Goal: Task Accomplishment & Management: Use online tool/utility

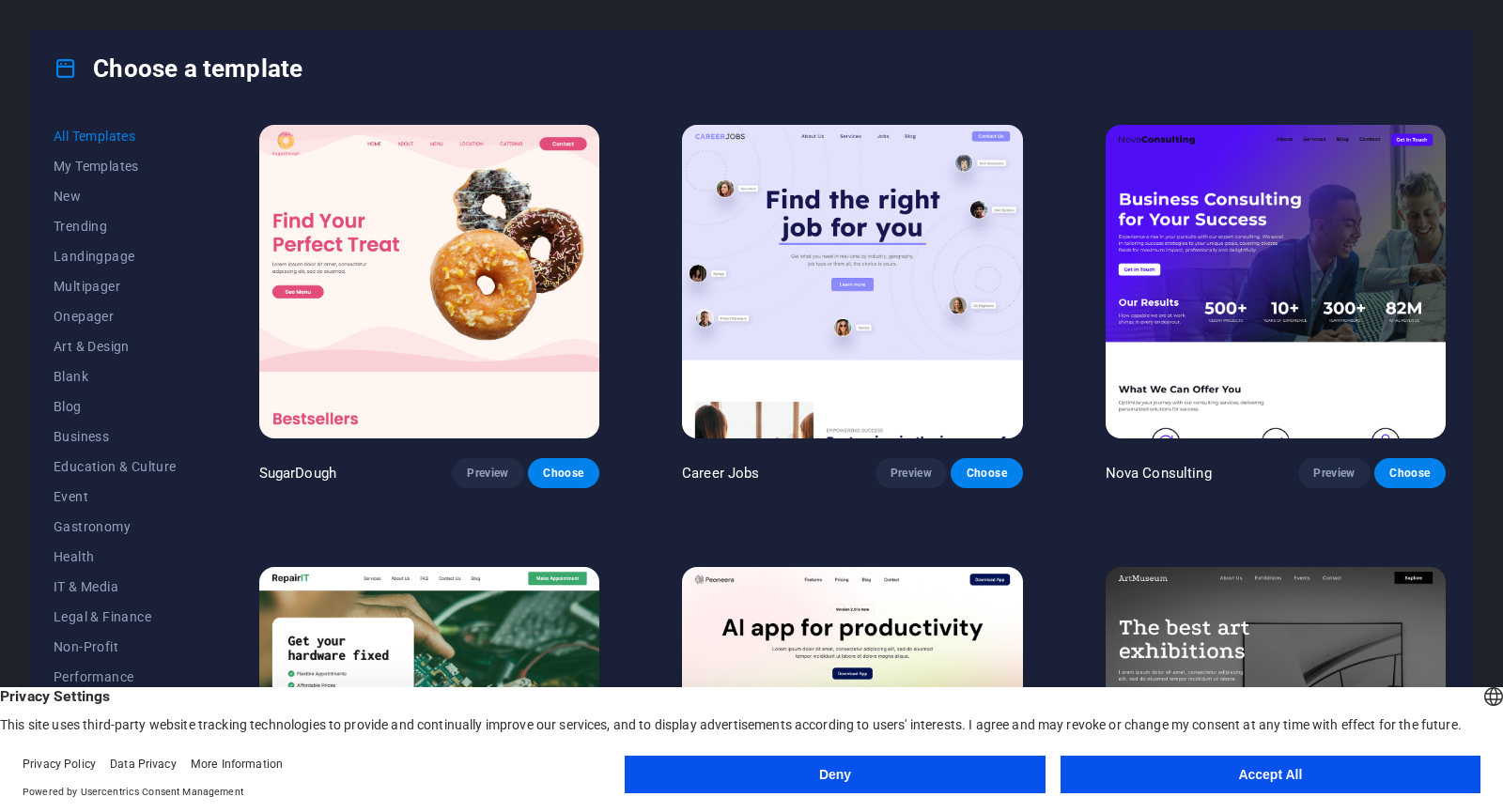
click at [1209, 764] on button "Accept All" at bounding box center [1271, 774] width 420 height 38
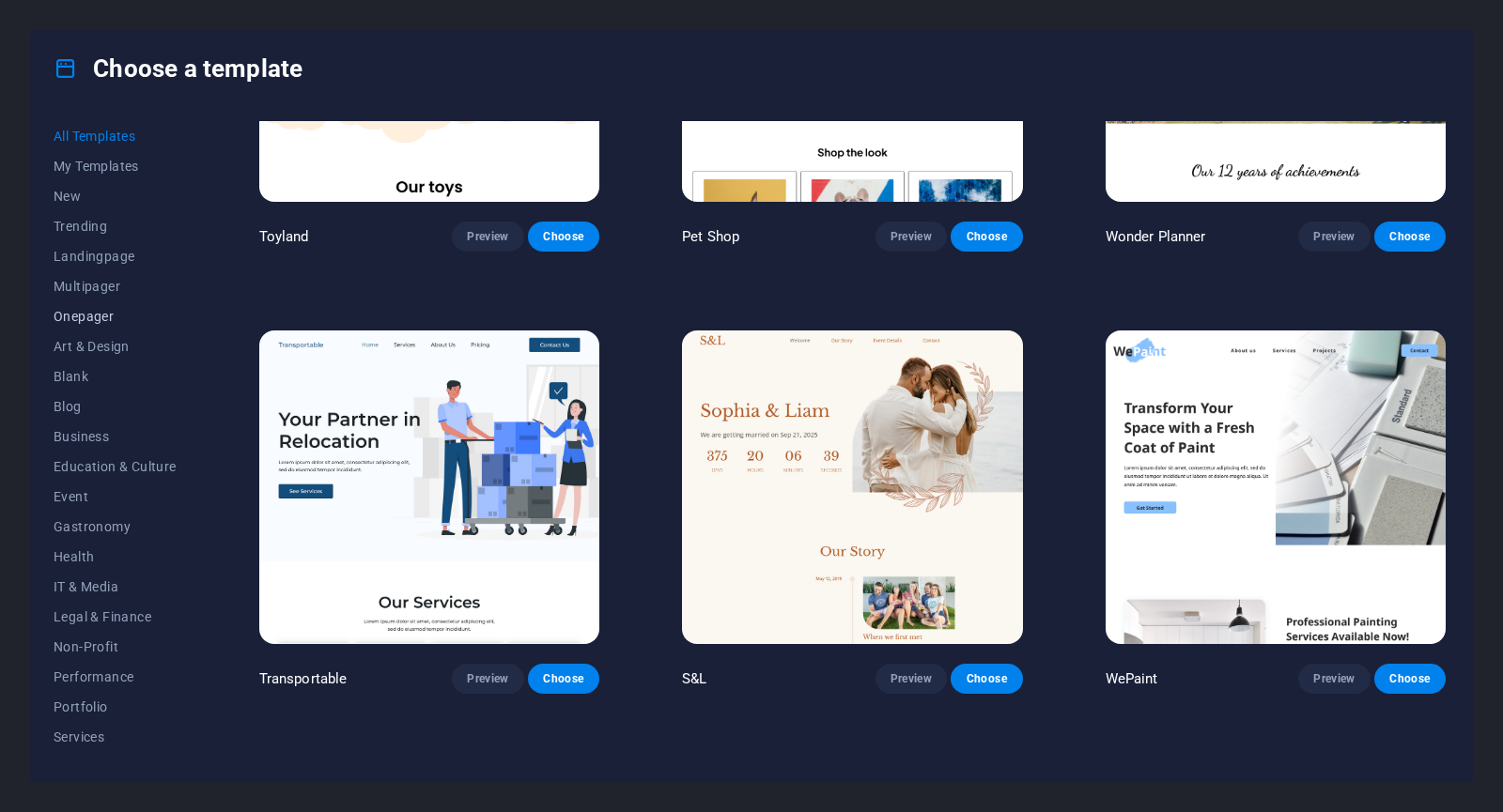
scroll to position [1220, 0]
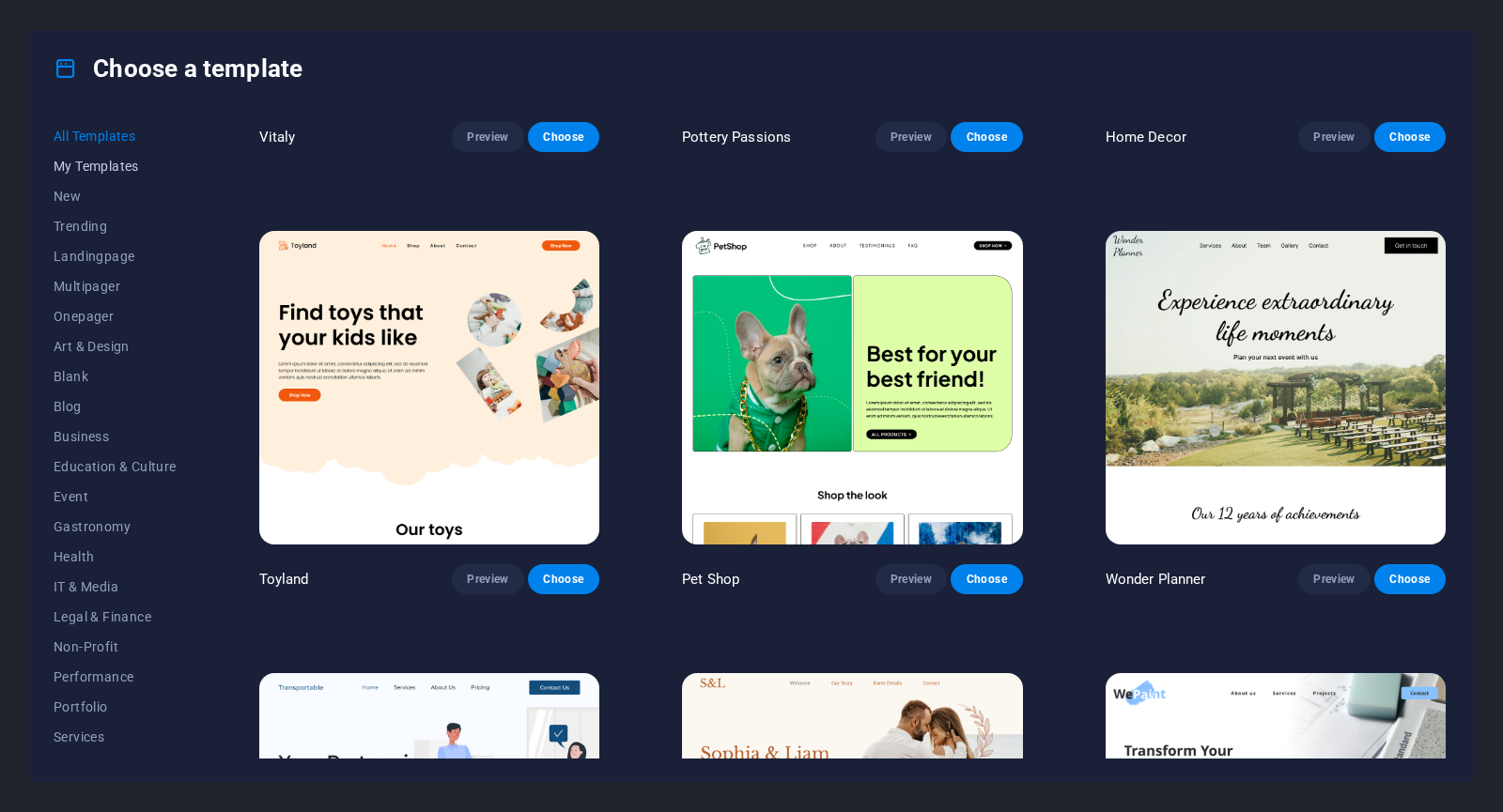
click at [133, 172] on span "My Templates" at bounding box center [115, 167] width 123 height 15
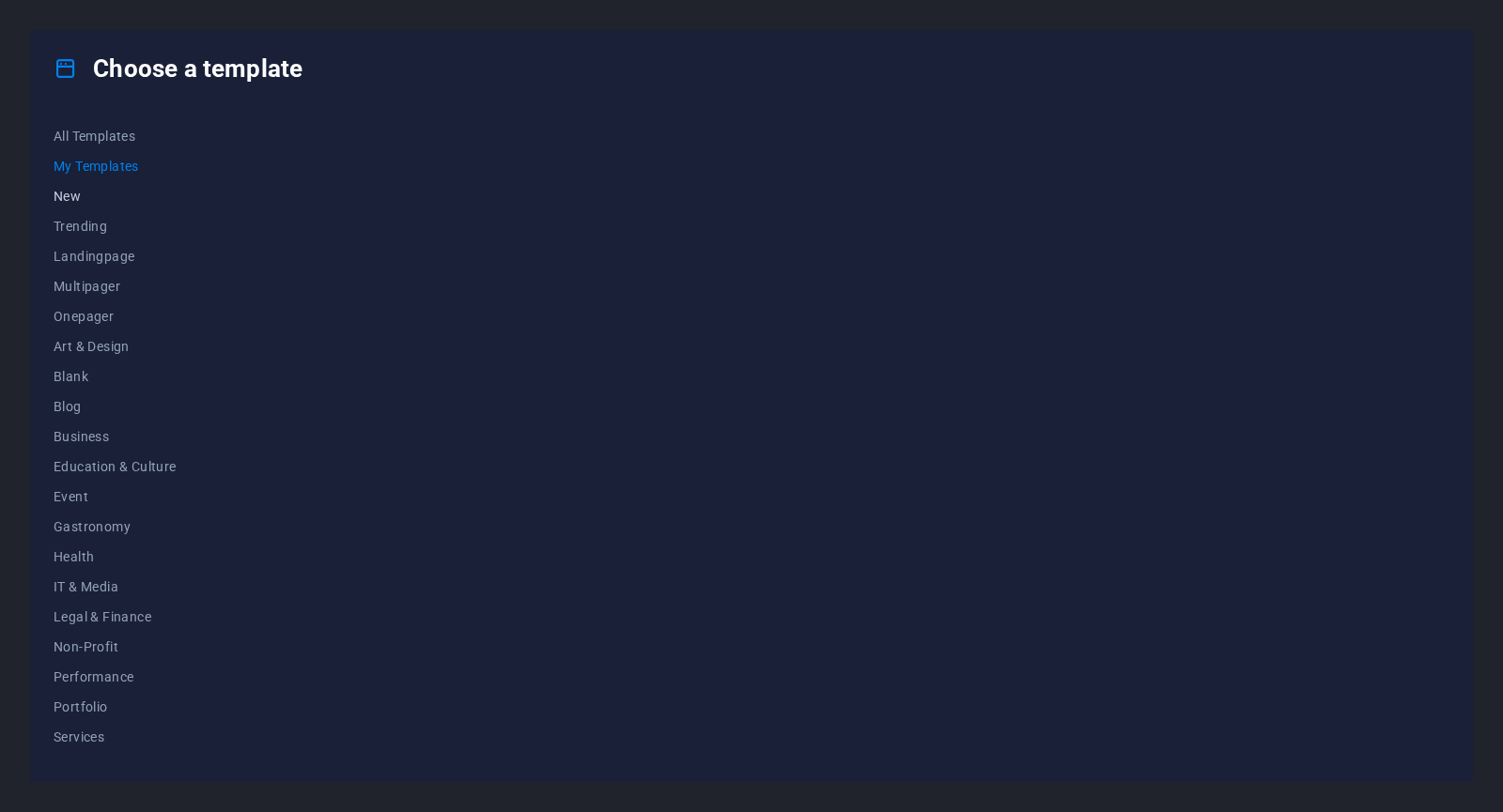
click at [130, 194] on span "New" at bounding box center [115, 197] width 123 height 15
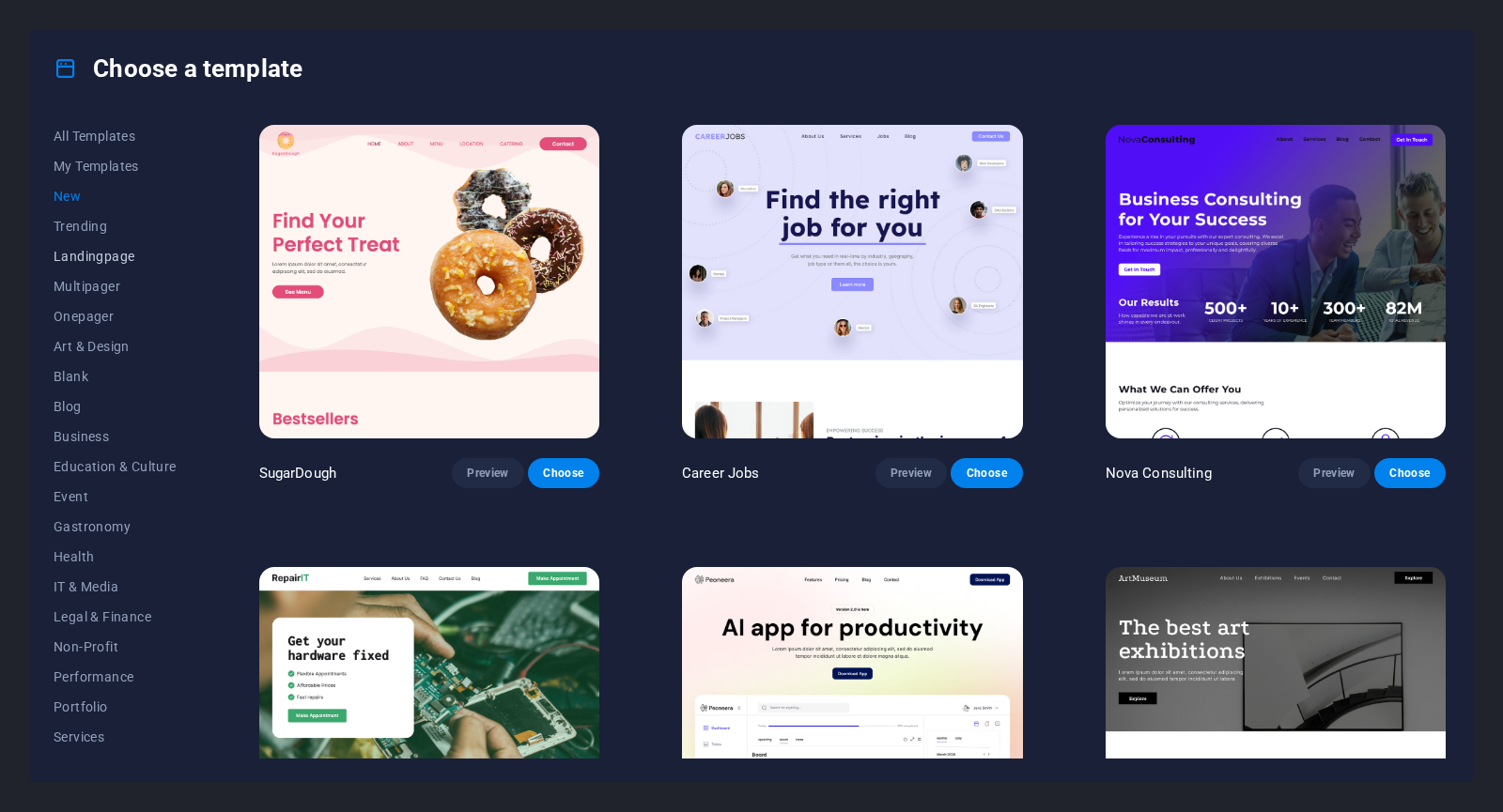
click at [131, 241] on button "Landingpage" at bounding box center [115, 256] width 123 height 30
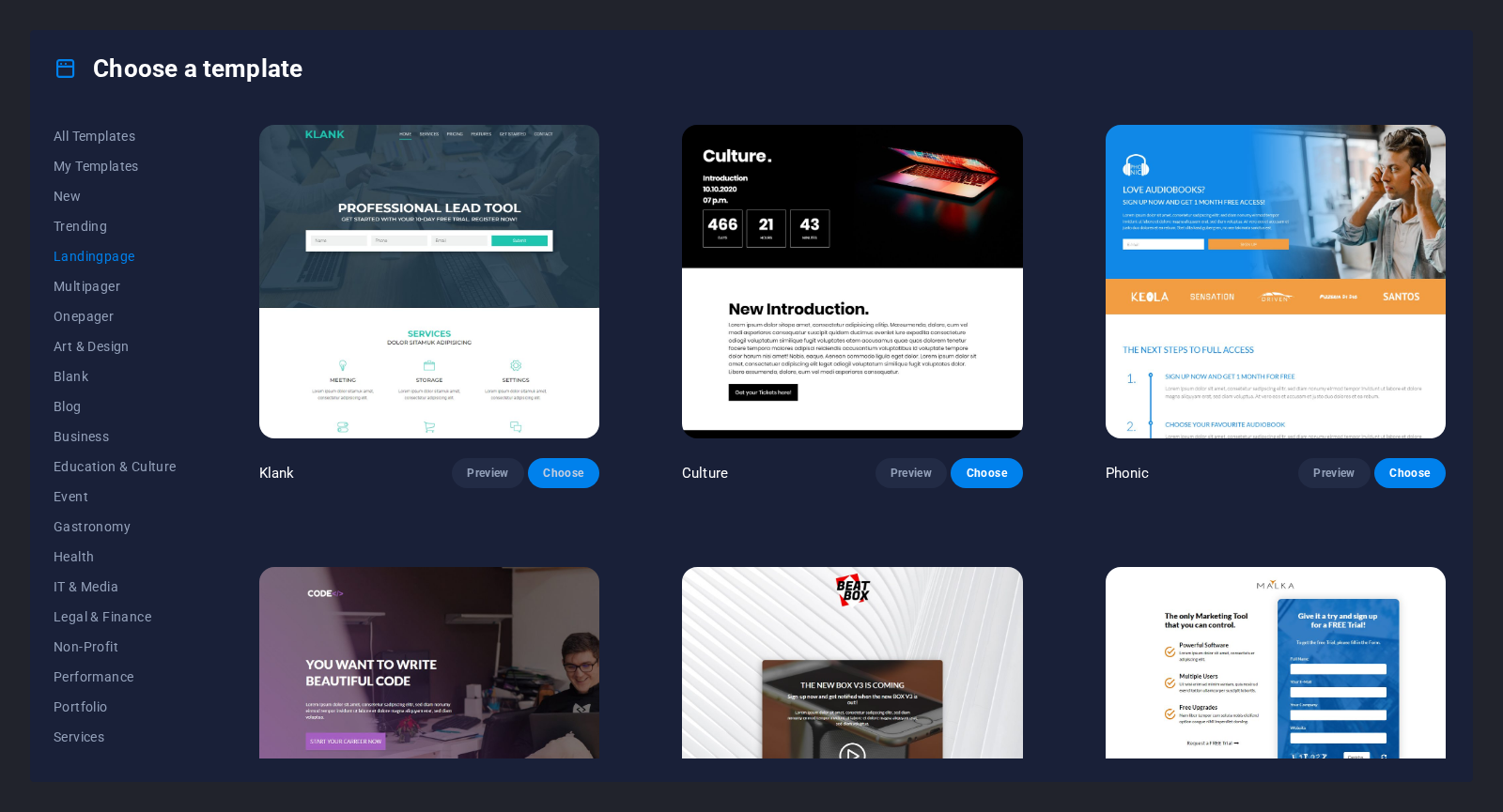
click at [552, 471] on span "Choose" at bounding box center [564, 473] width 41 height 15
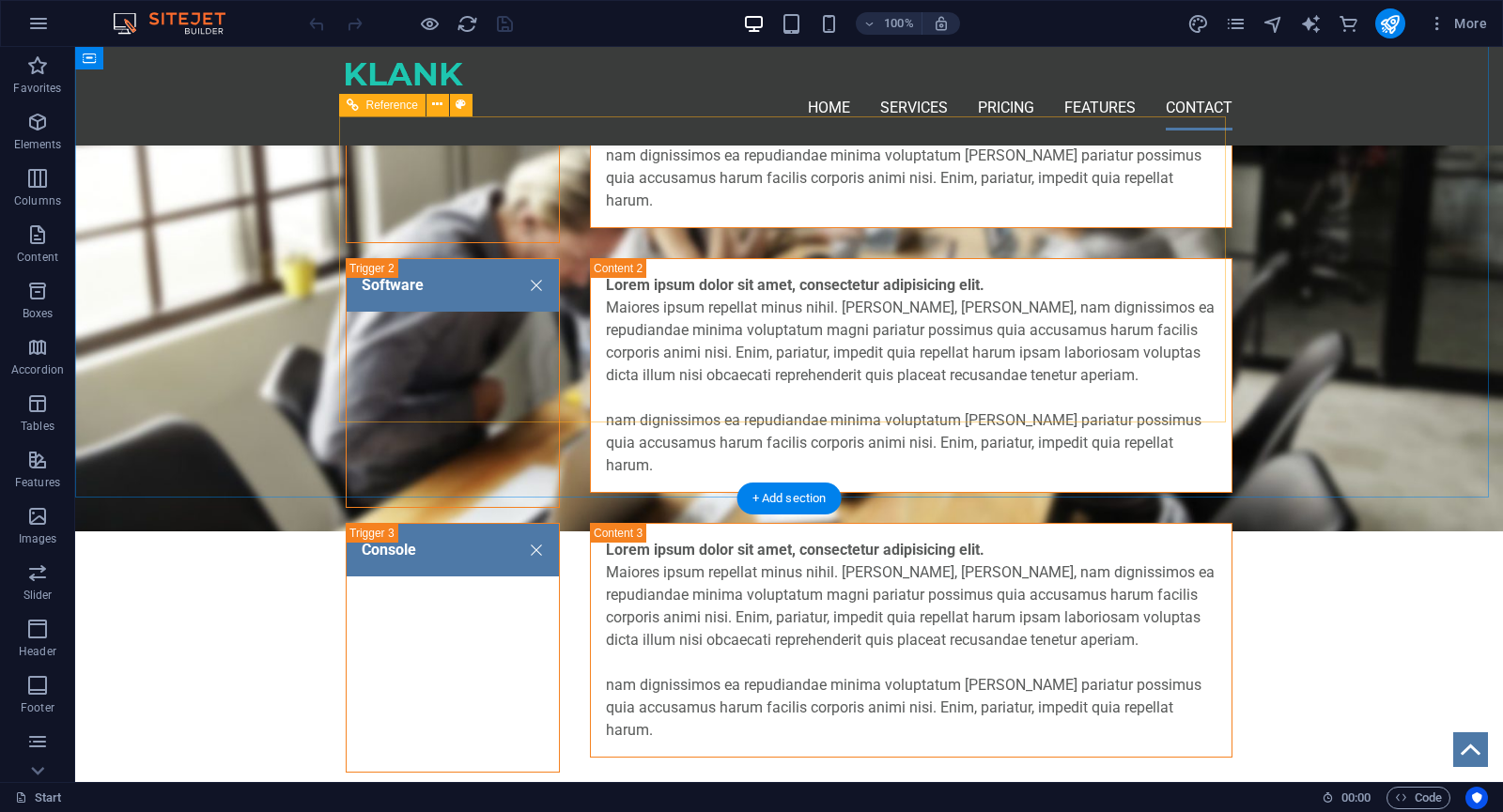
scroll to position [3288, 0]
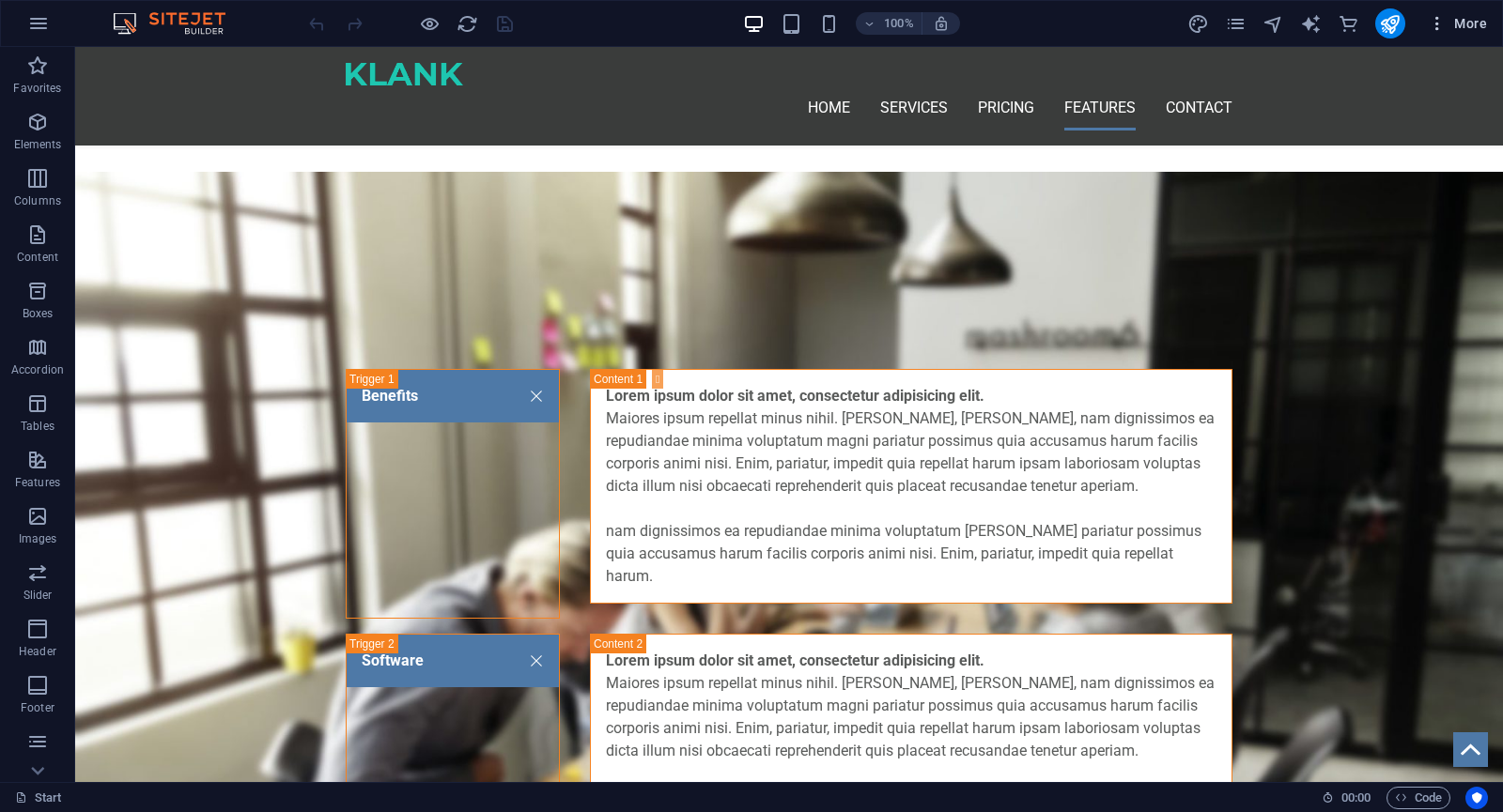
click at [1472, 24] on span "More" at bounding box center [1457, 24] width 59 height 19
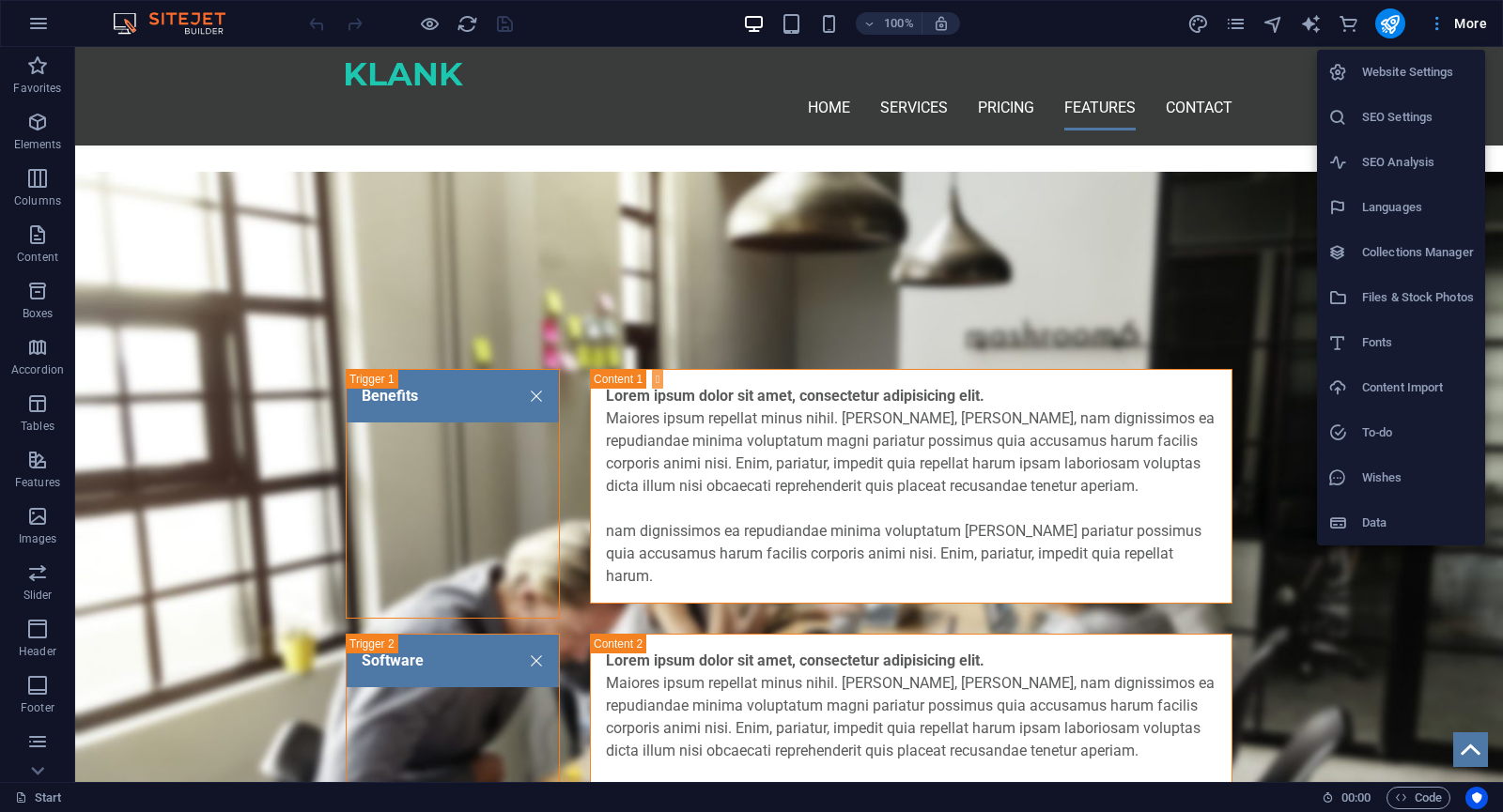
click at [1472, 24] on div at bounding box center [751, 406] width 1503 height 812
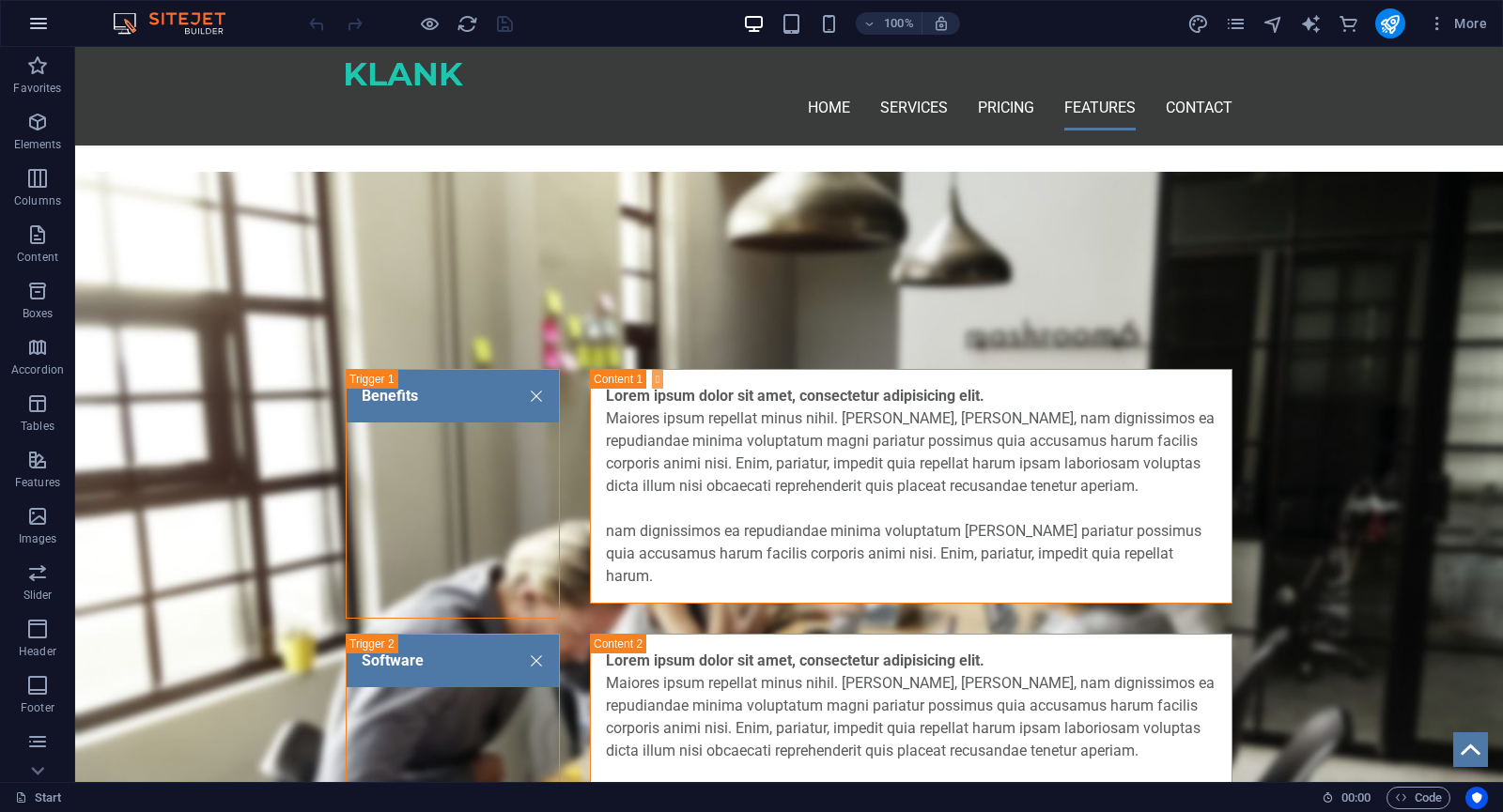
click at [41, 19] on icon "button" at bounding box center [39, 24] width 23 height 23
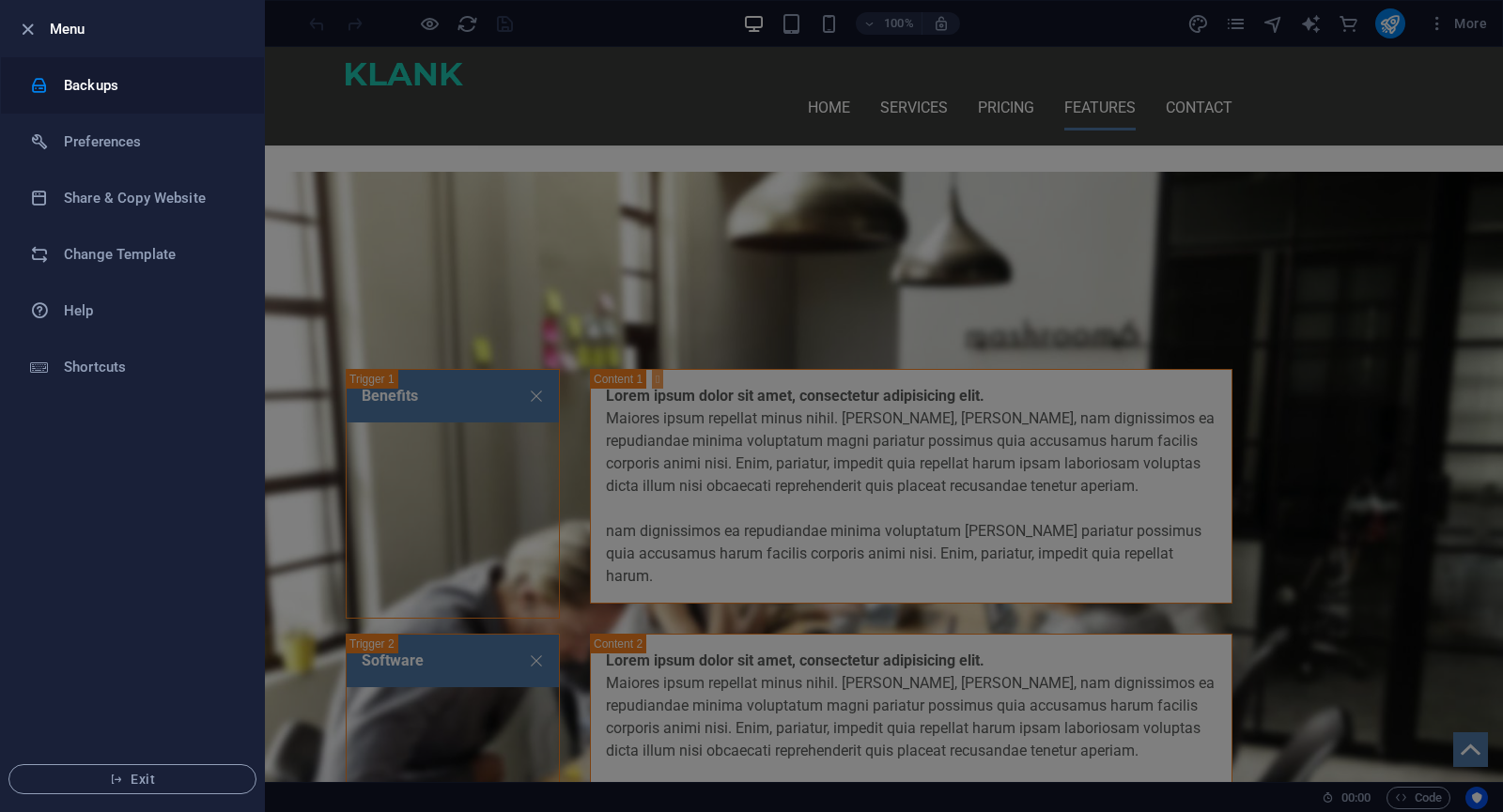
click at [117, 98] on li "Backups" at bounding box center [132, 86] width 263 height 56
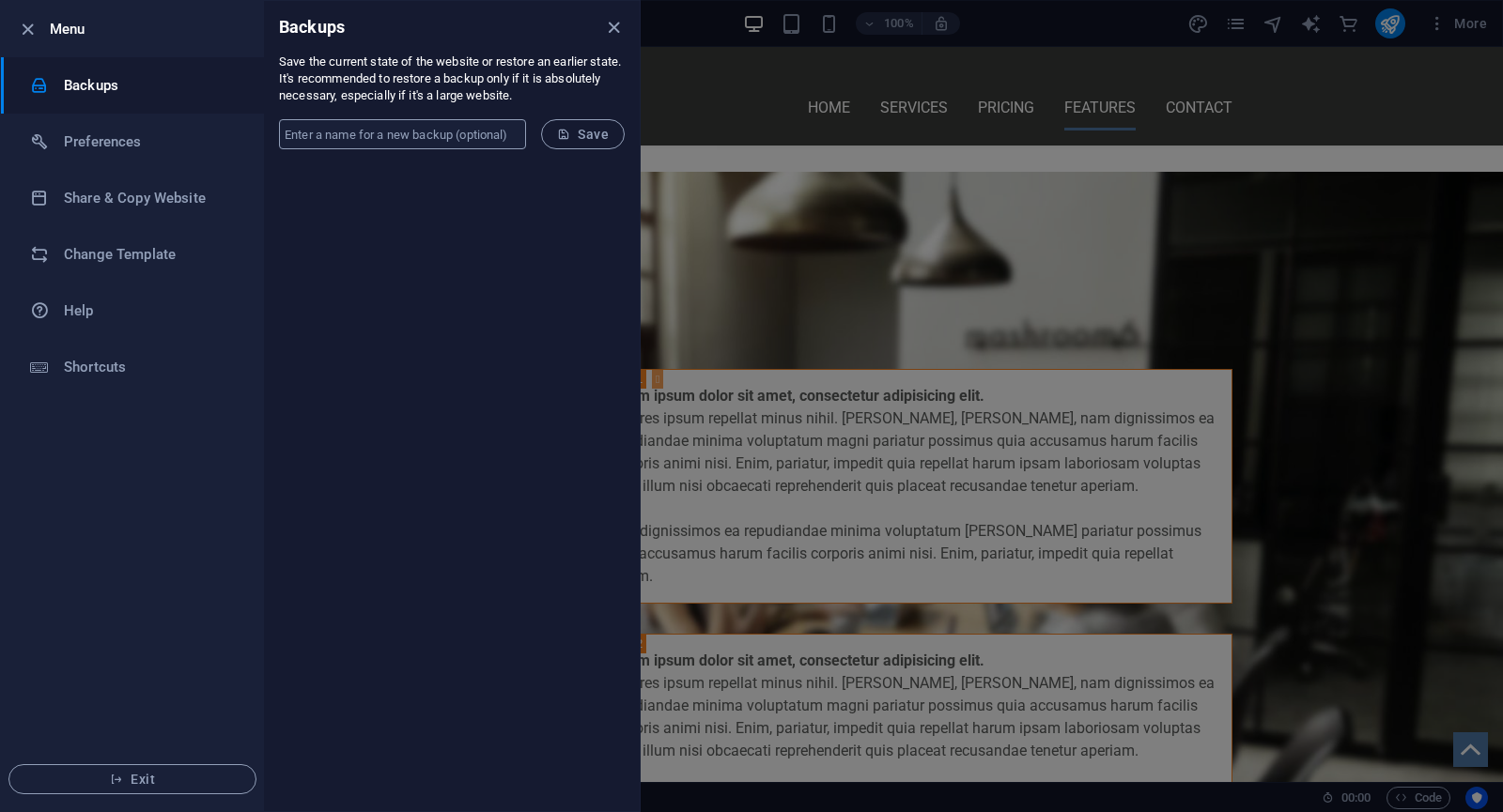
click at [483, 138] on input "text" at bounding box center [402, 135] width 247 height 30
paste input "http://numbat.awedns.com/backup-9.30.2025_17-28-51_beautygi.tar.gz"
type input "http://numbat.awedns.com/backup-9.30.2025_17-28-51_beautygi.tar.gz"
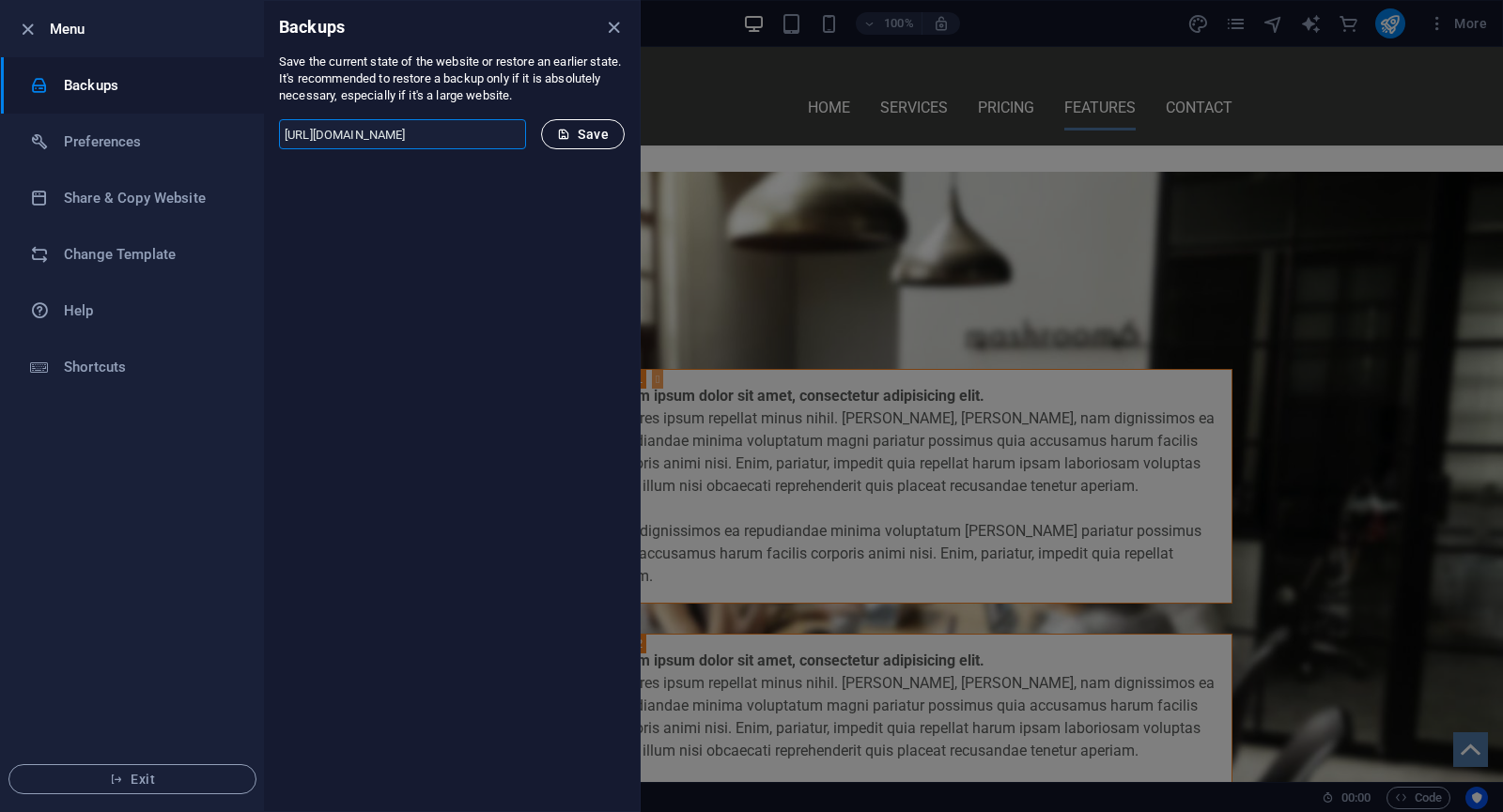
click at [560, 135] on icon "submit" at bounding box center [564, 135] width 13 height 13
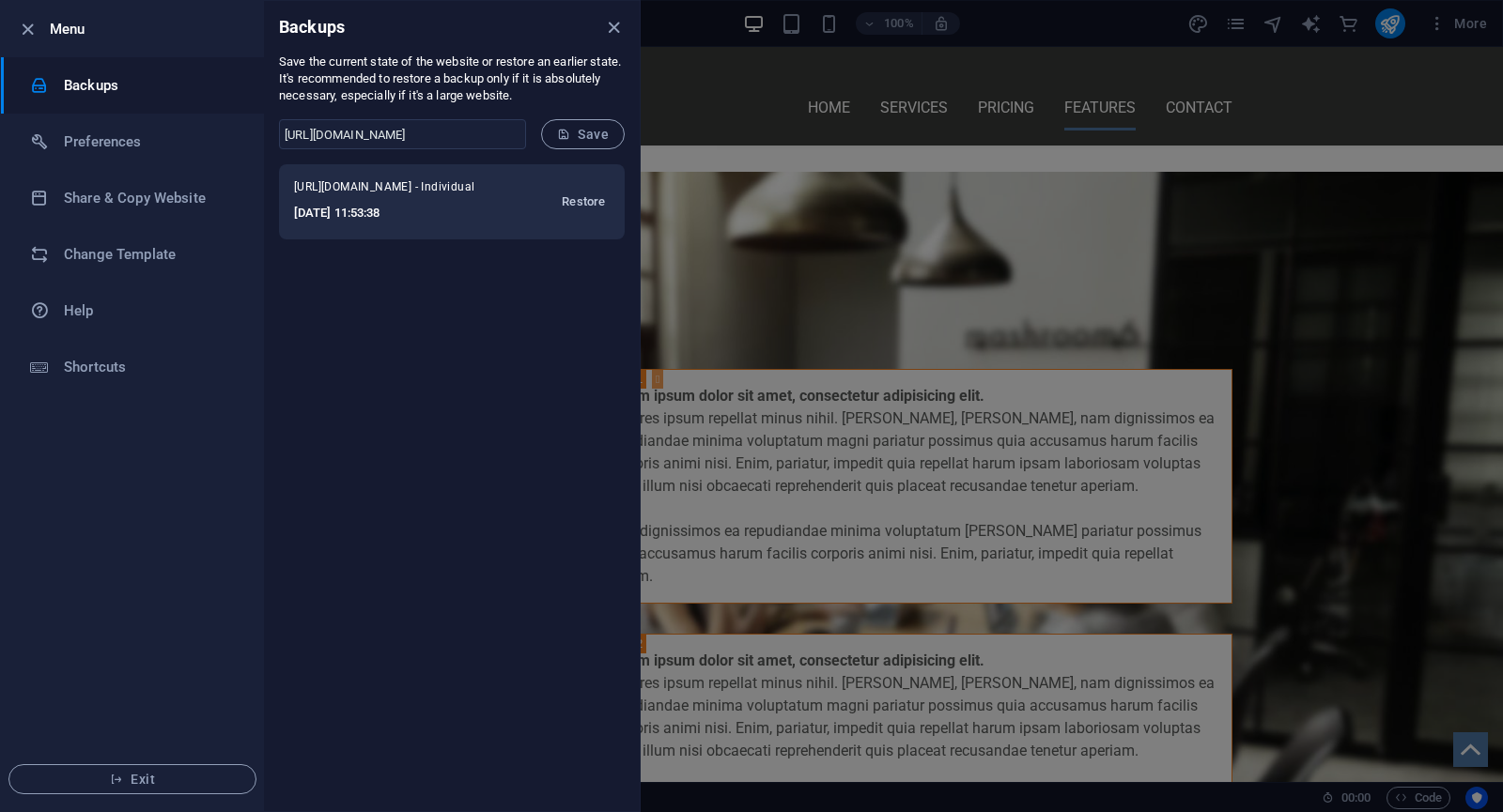
click at [584, 199] on span "Restore" at bounding box center [584, 202] width 43 height 23
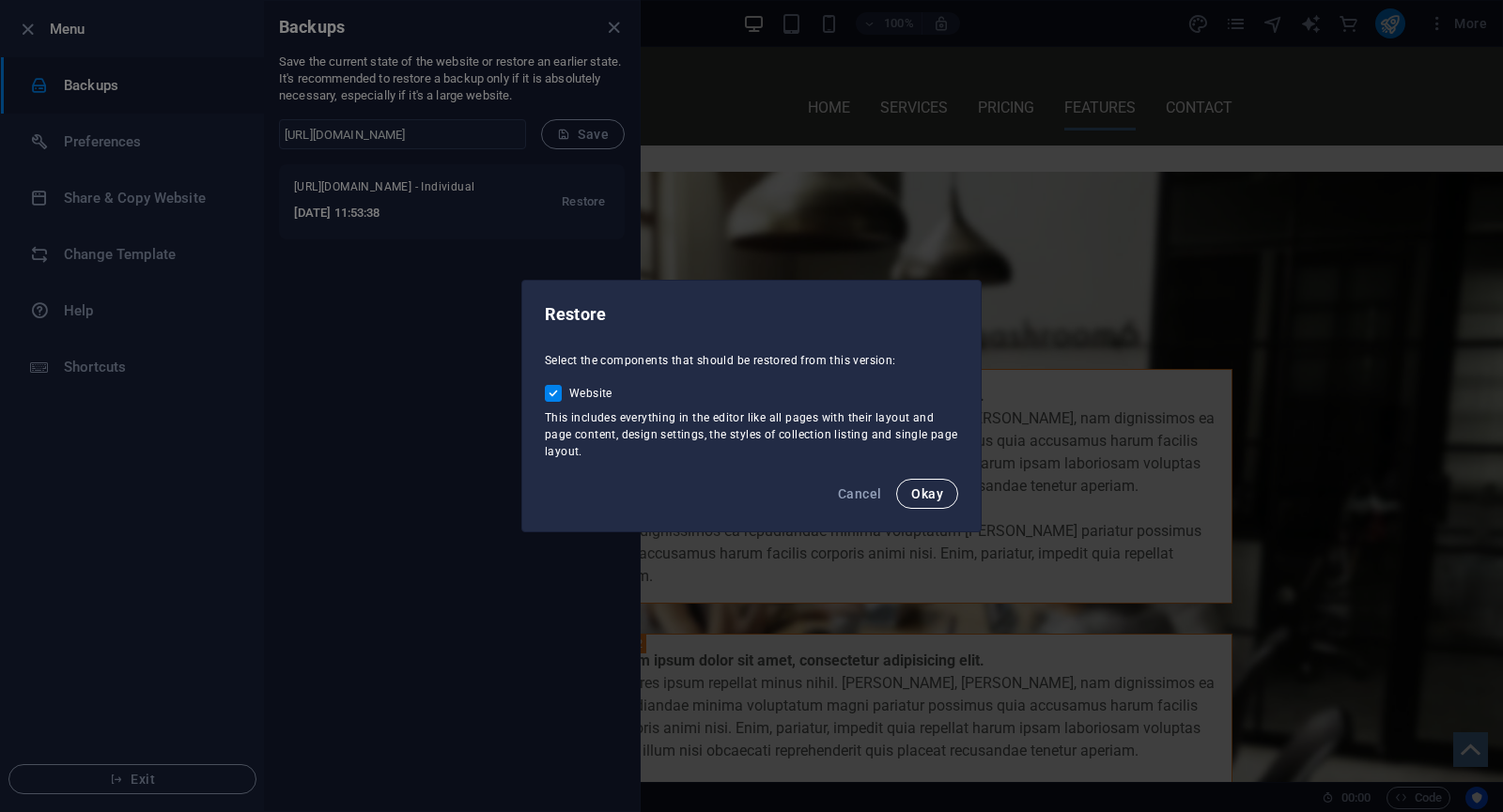
click at [927, 495] on span "Okay" at bounding box center [927, 494] width 32 height 15
checkbox input "false"
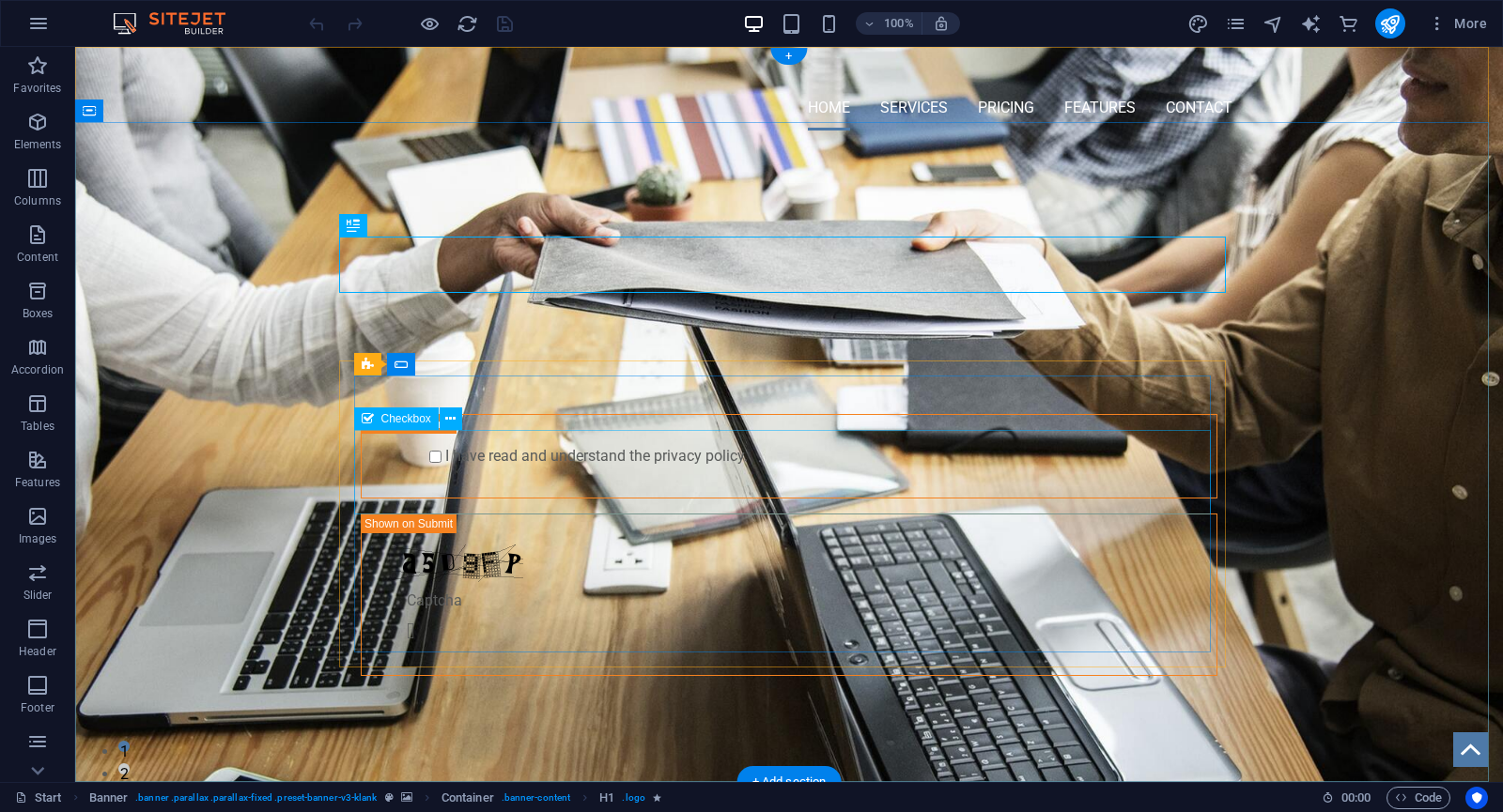
click at [672, 470] on div "I have read and understand the privacy policy." at bounding box center [789, 456] width 856 height 85
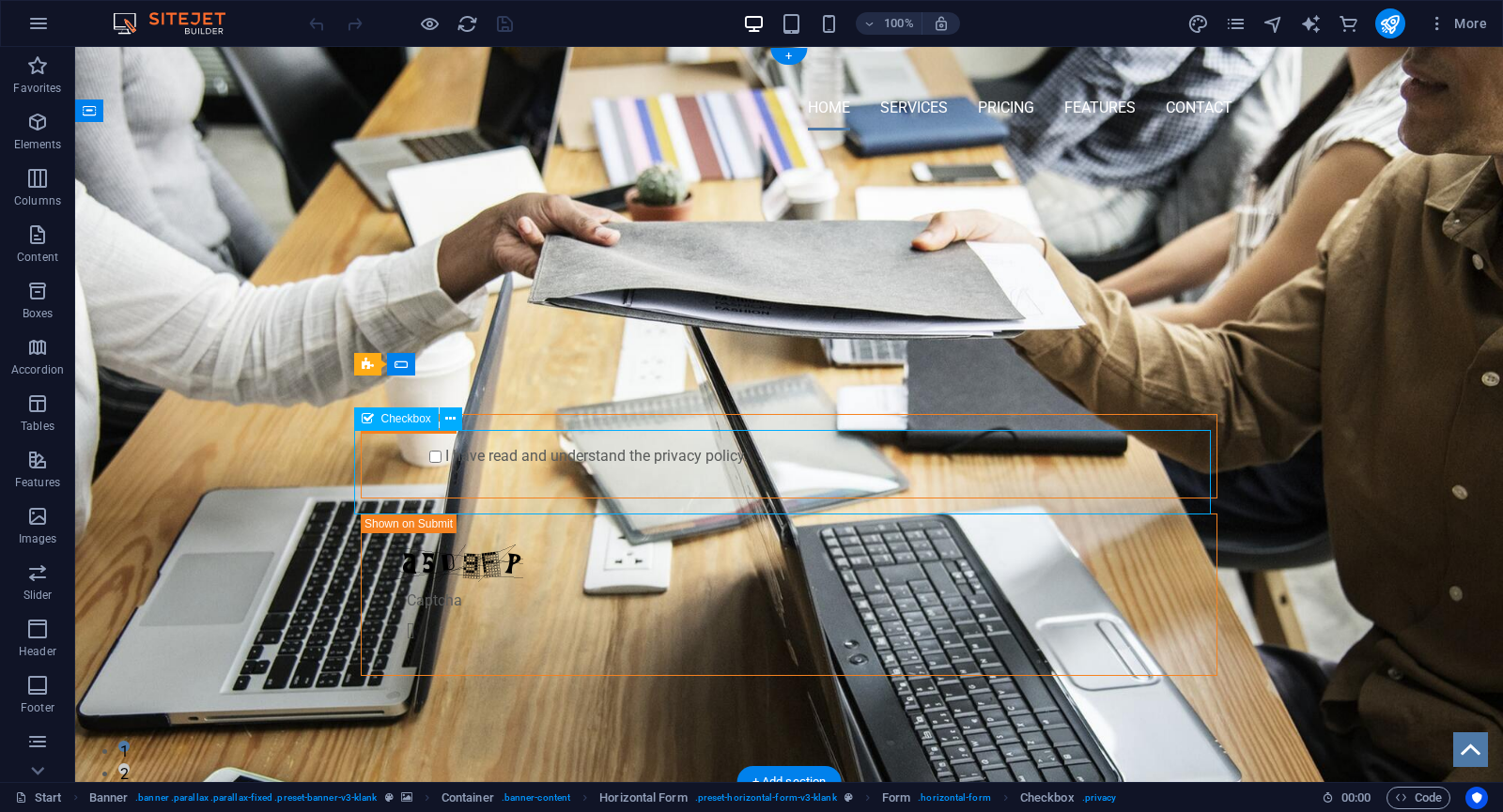
click at [387, 470] on div "I have read and understand the privacy policy." at bounding box center [789, 456] width 856 height 85
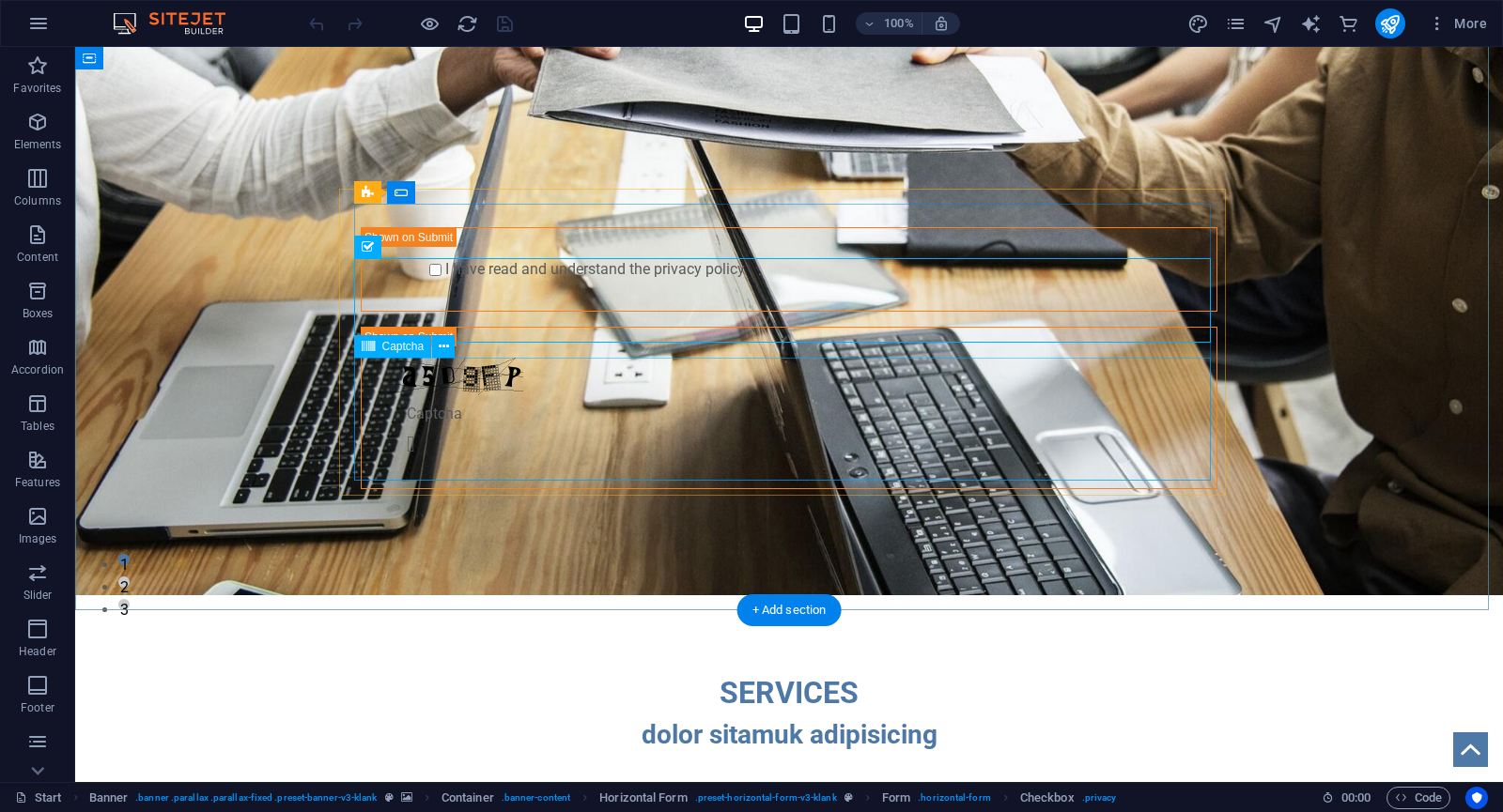
scroll to position [188, 0]
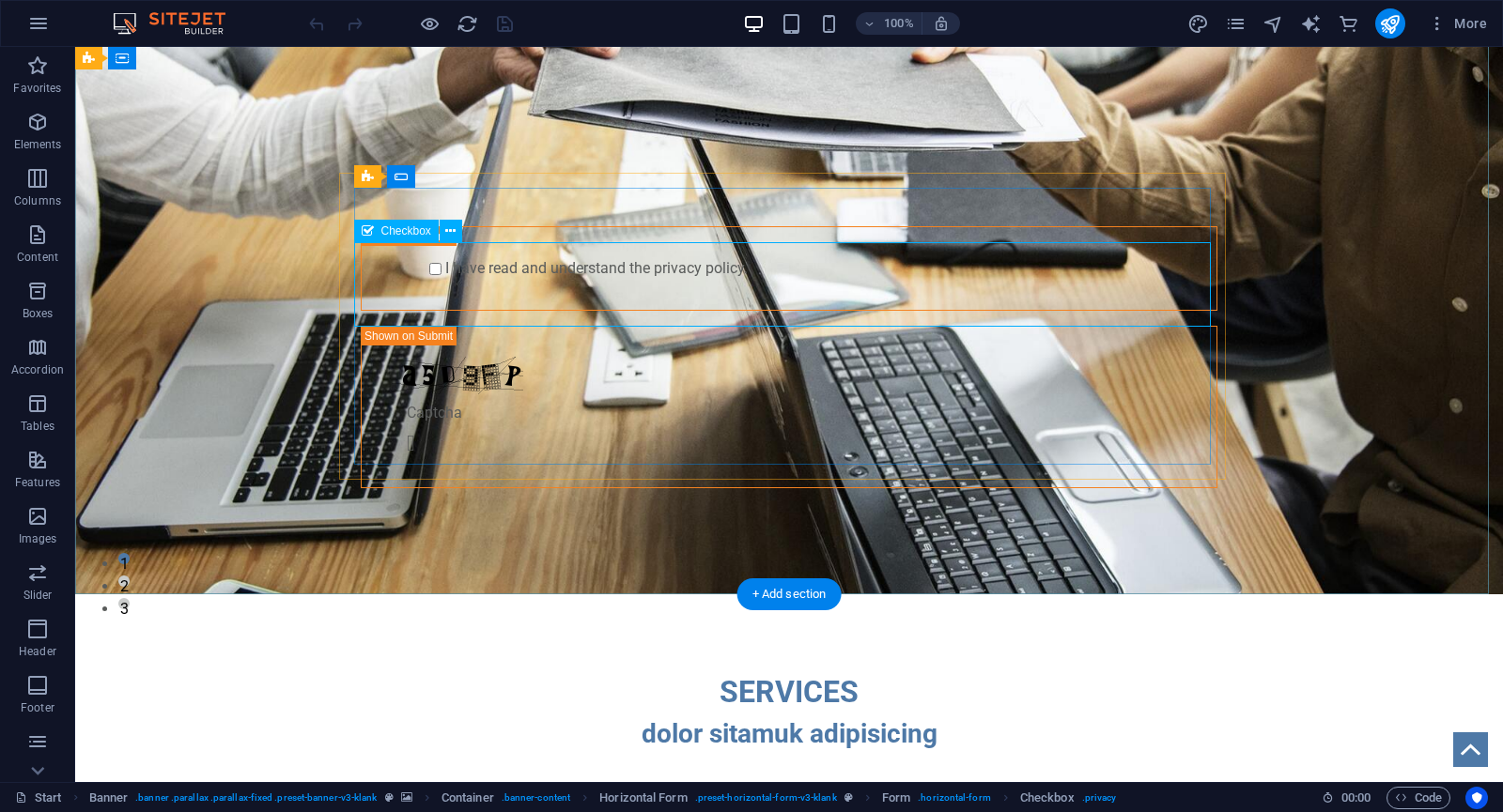
click at [387, 286] on div "I have read and understand the privacy policy." at bounding box center [789, 269] width 856 height 85
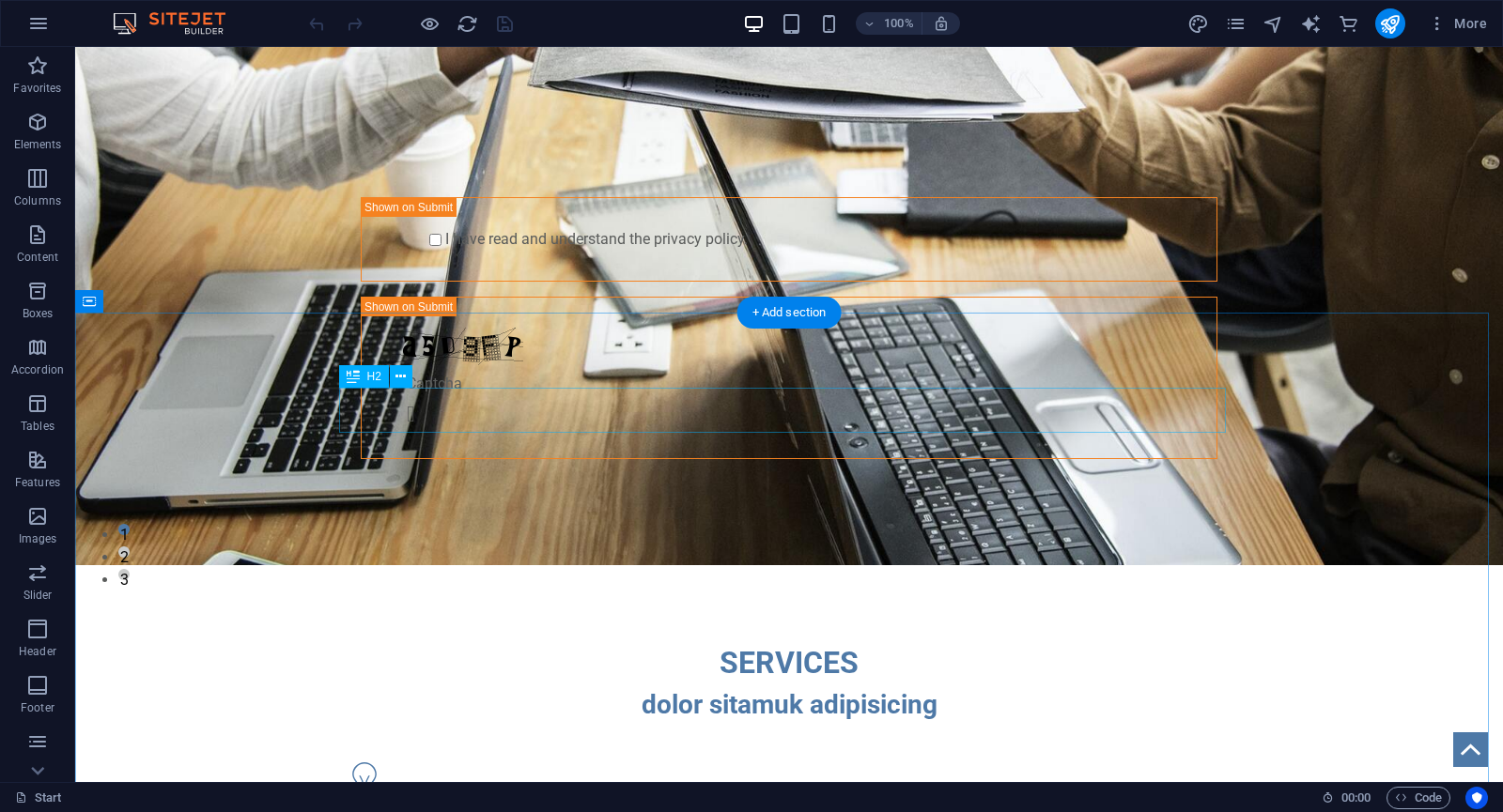
scroll to position [0, 0]
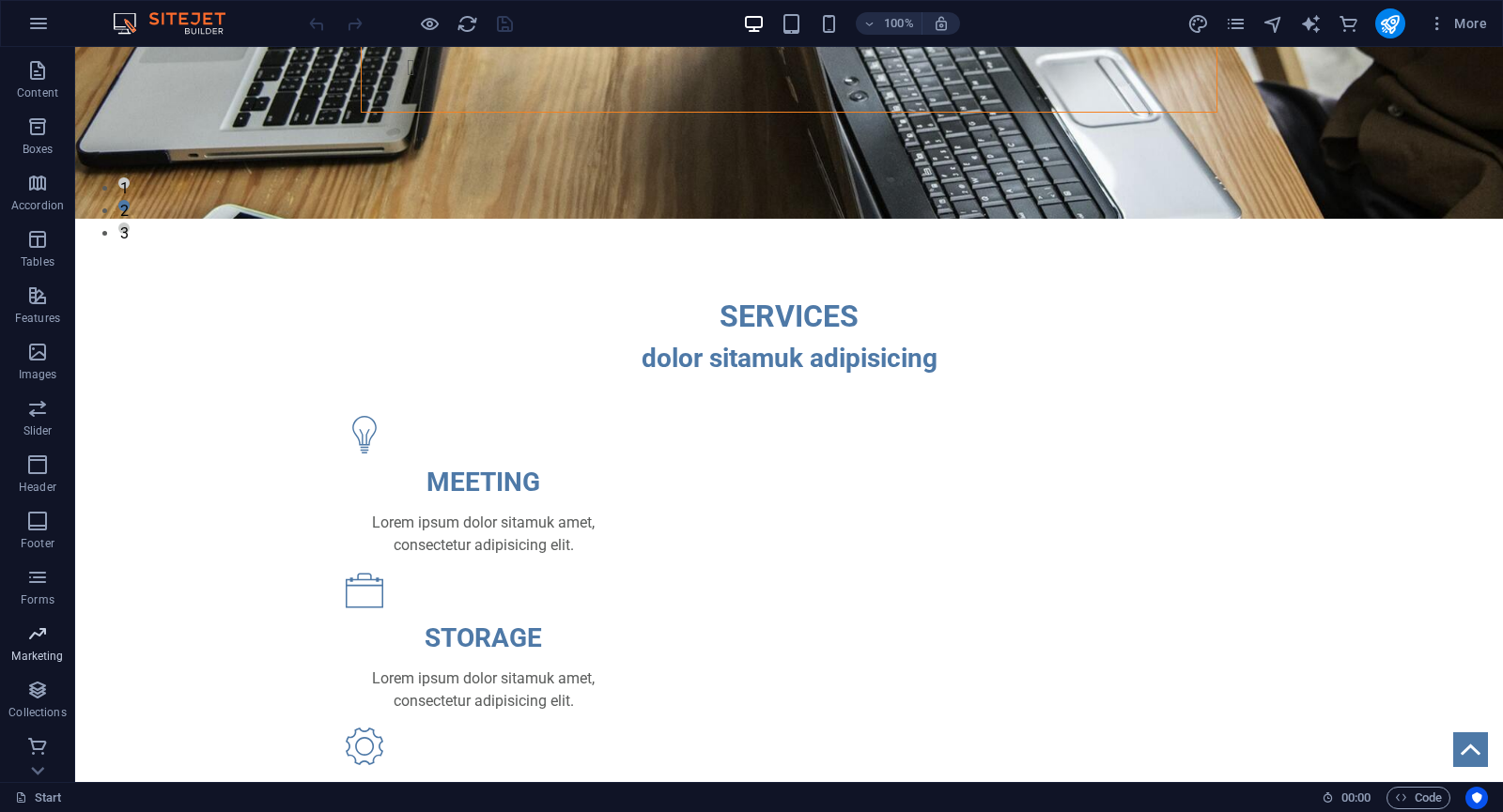
scroll to position [167, 0]
click at [54, 794] on link "Start" at bounding box center [39, 798] width 47 height 23
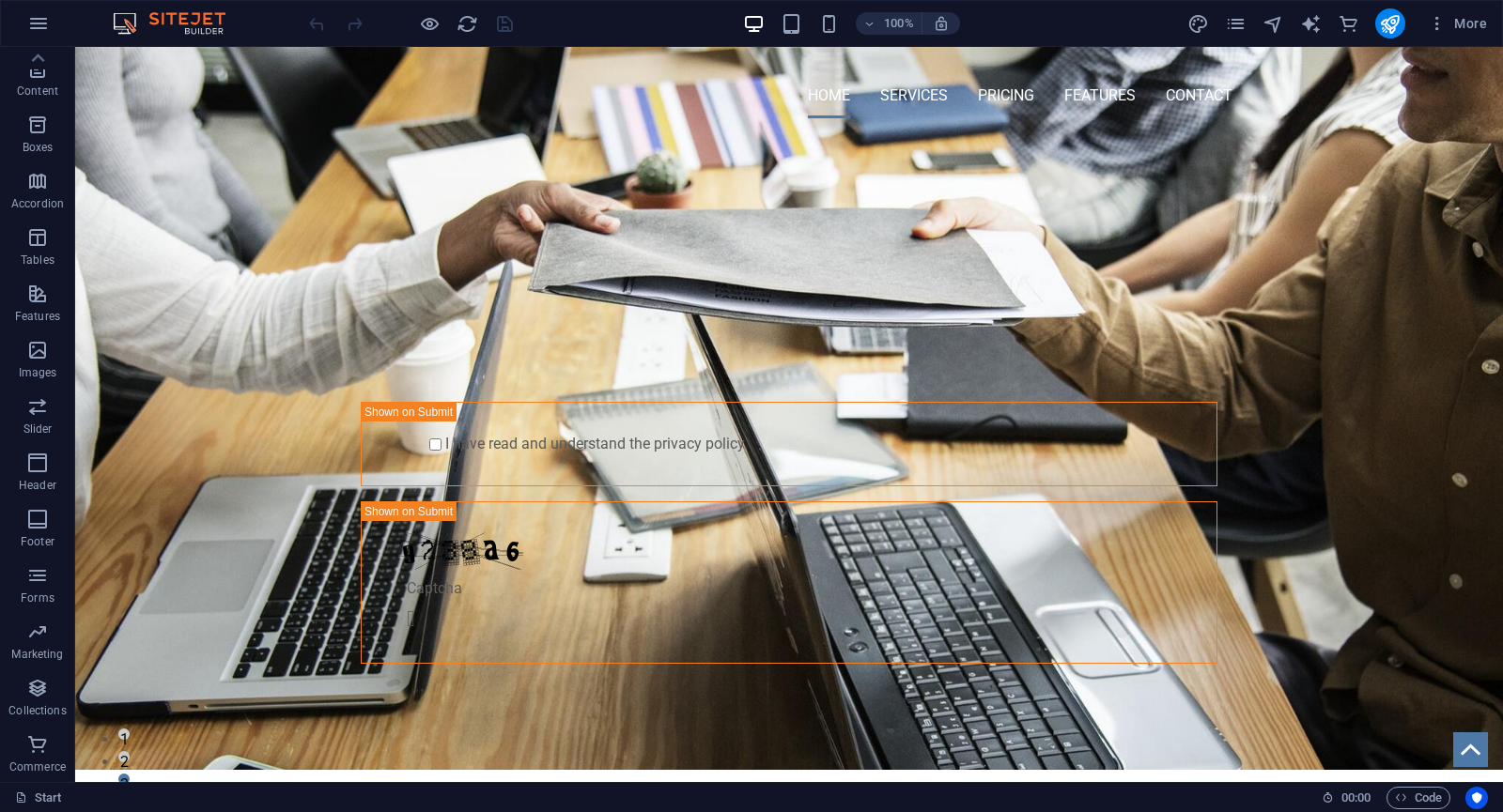
scroll to position [0, 0]
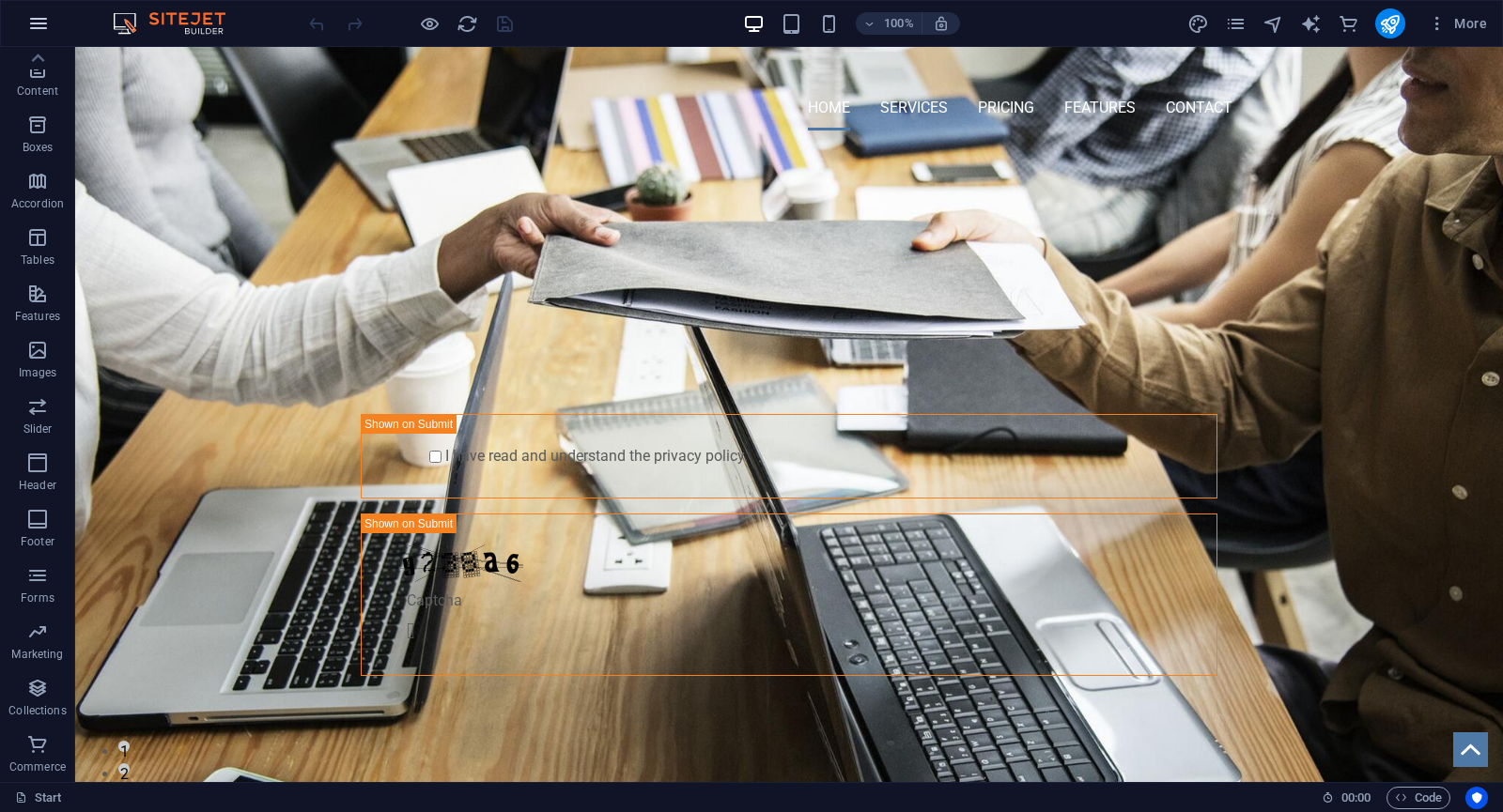
click at [35, 34] on icon "button" at bounding box center [39, 24] width 23 height 23
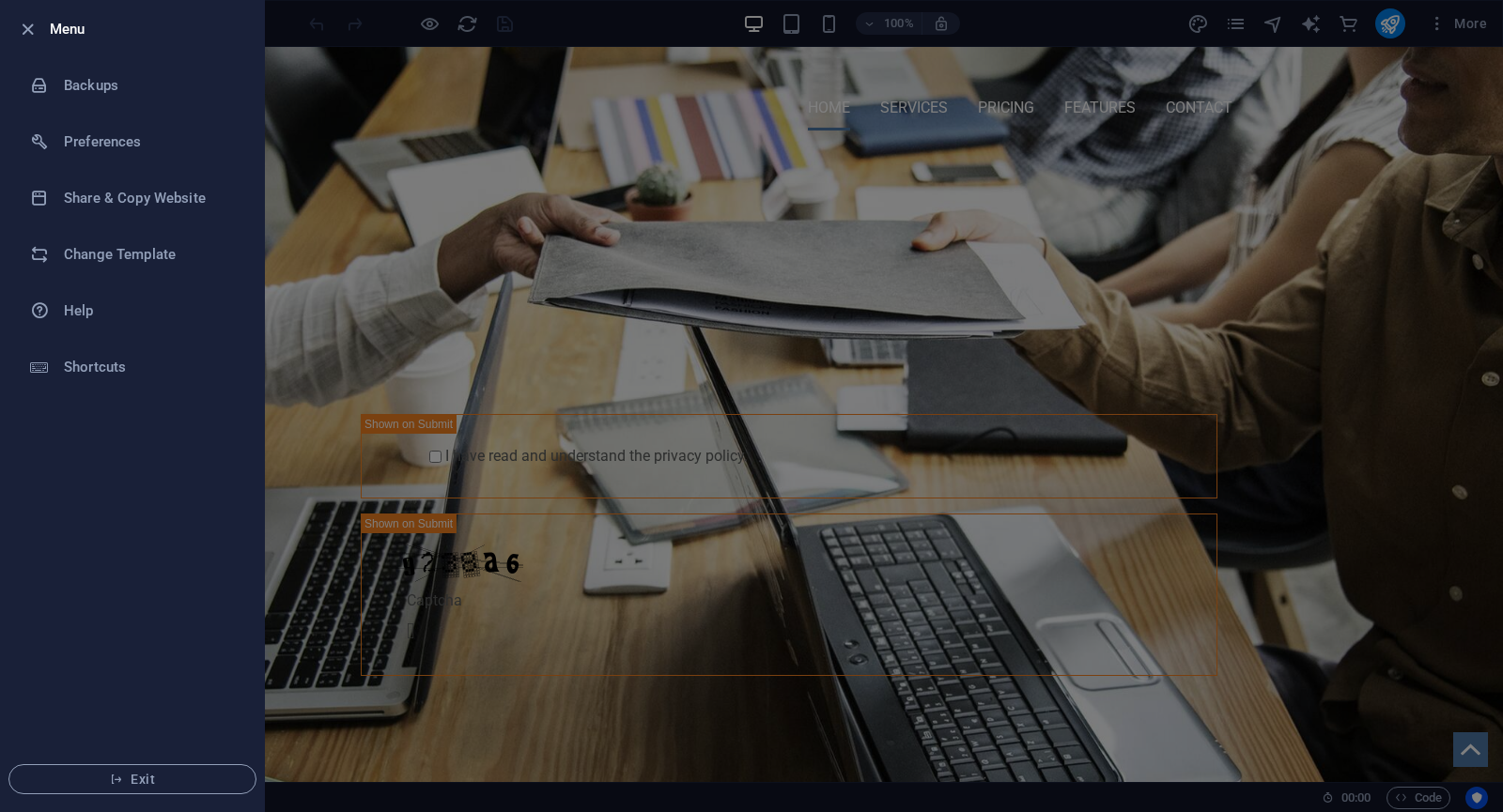
click at [374, 294] on div at bounding box center [751, 406] width 1503 height 812
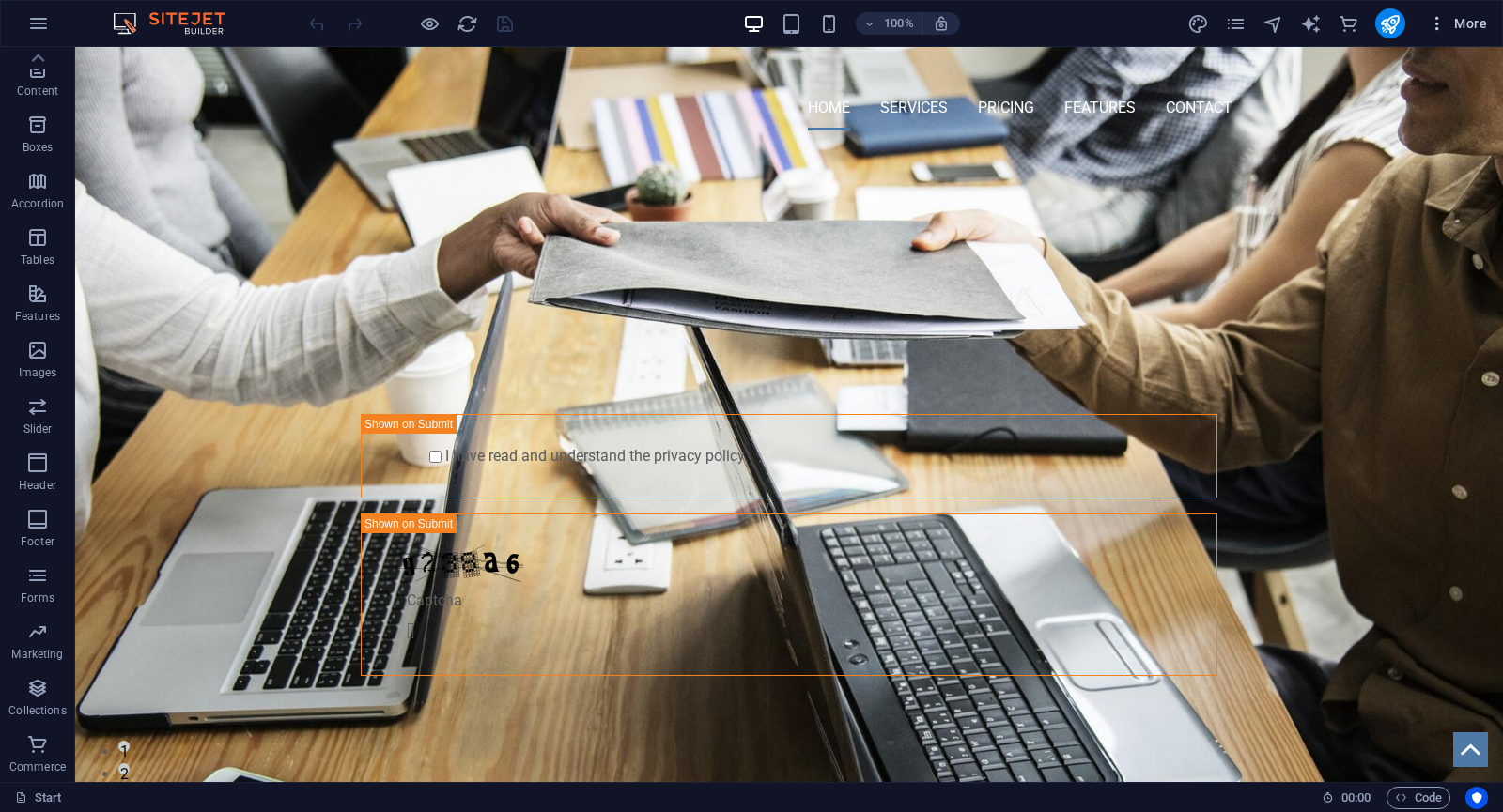
click at [1458, 26] on span "More" at bounding box center [1457, 24] width 59 height 19
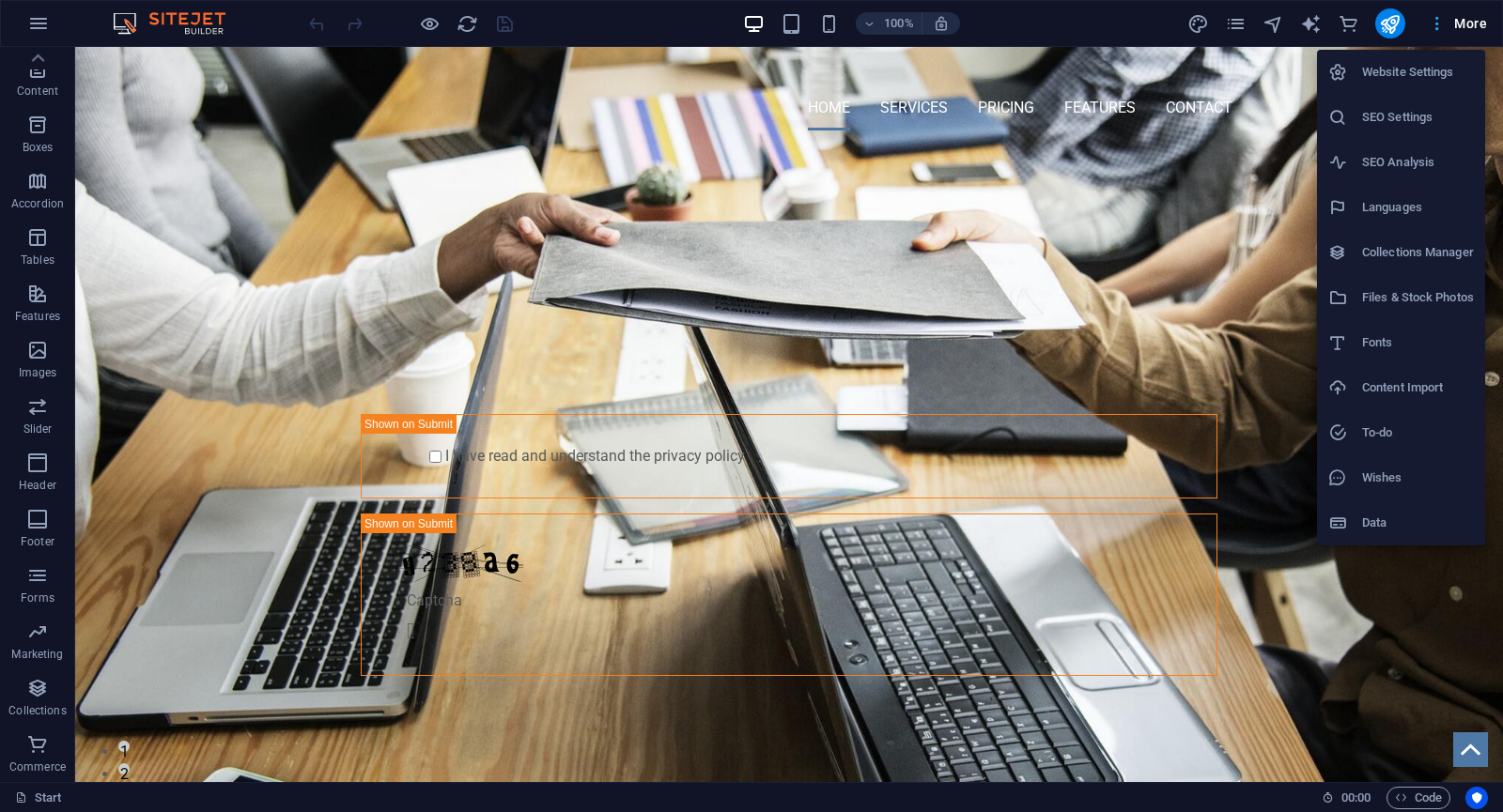
click at [1458, 26] on div at bounding box center [751, 406] width 1503 height 812
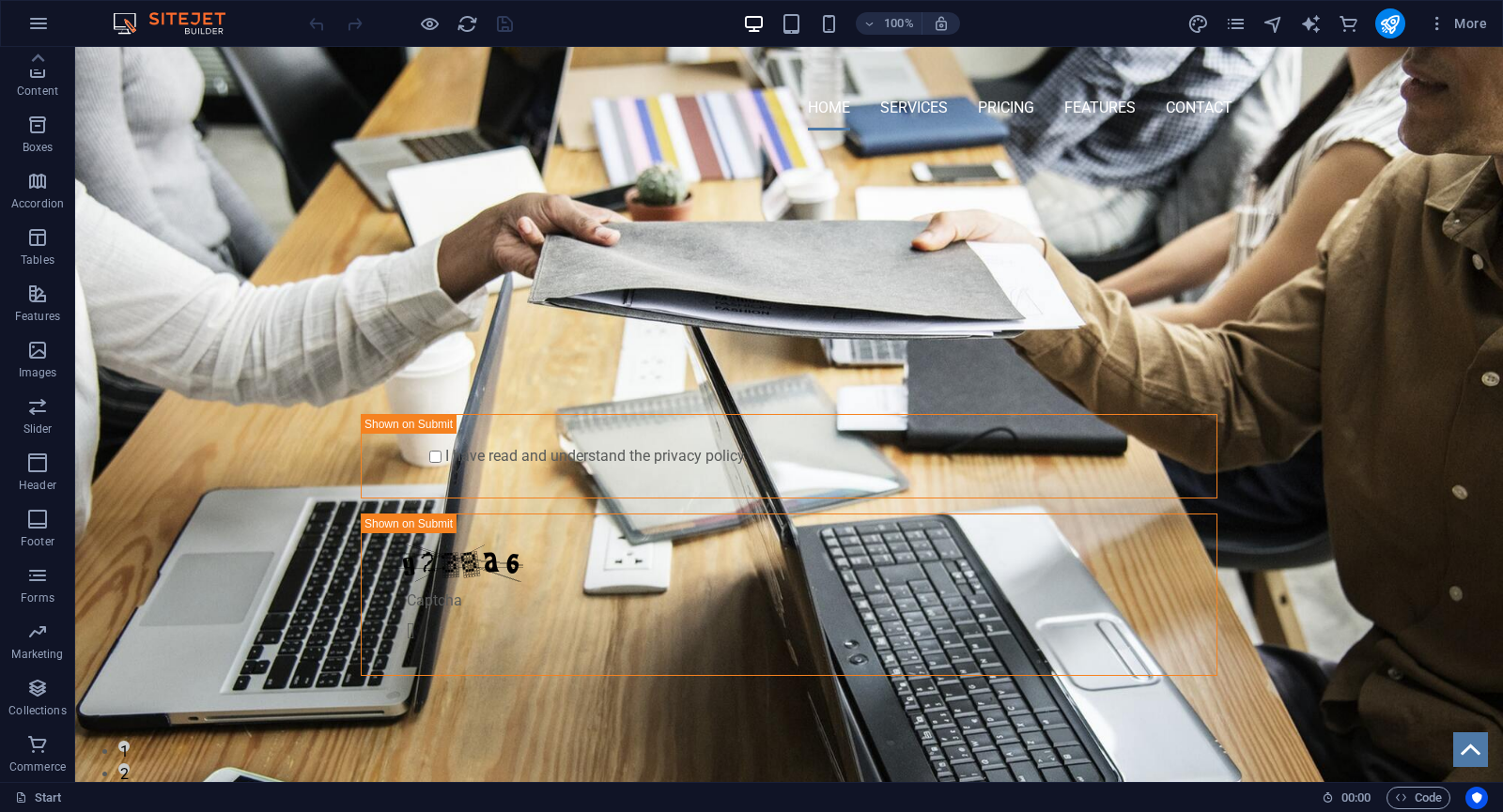
click at [204, 19] on img at bounding box center [179, 24] width 141 height 23
